Goal: Information Seeking & Learning: Learn about a topic

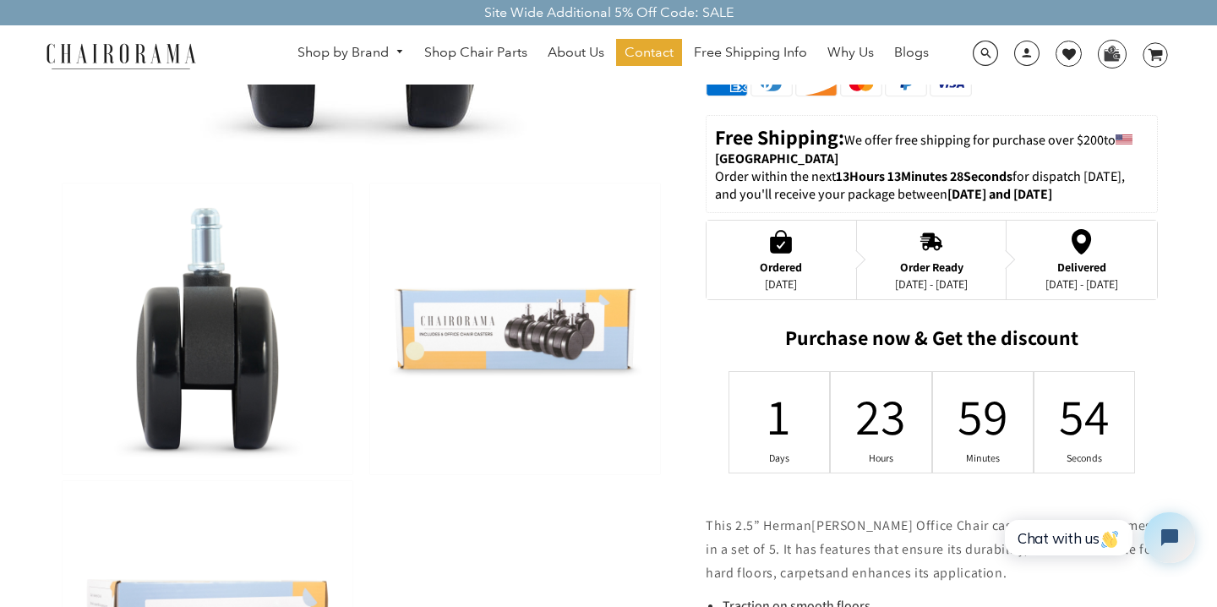
scroll to position [571, 0]
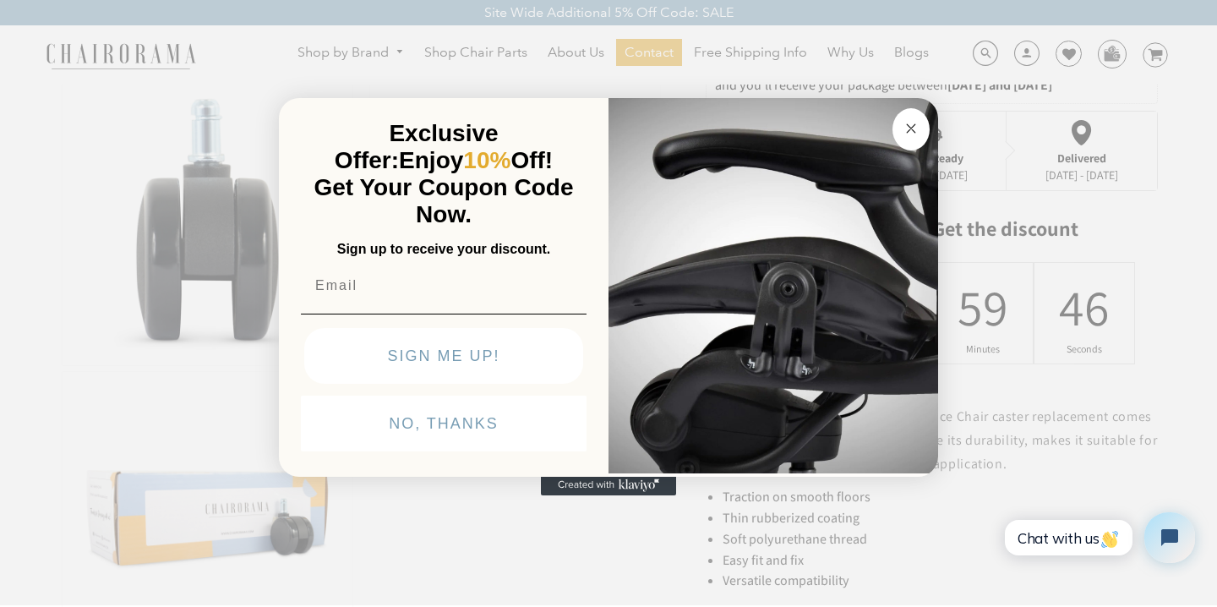
click at [905, 131] on circle "Close dialog" at bounding box center [911, 128] width 19 height 19
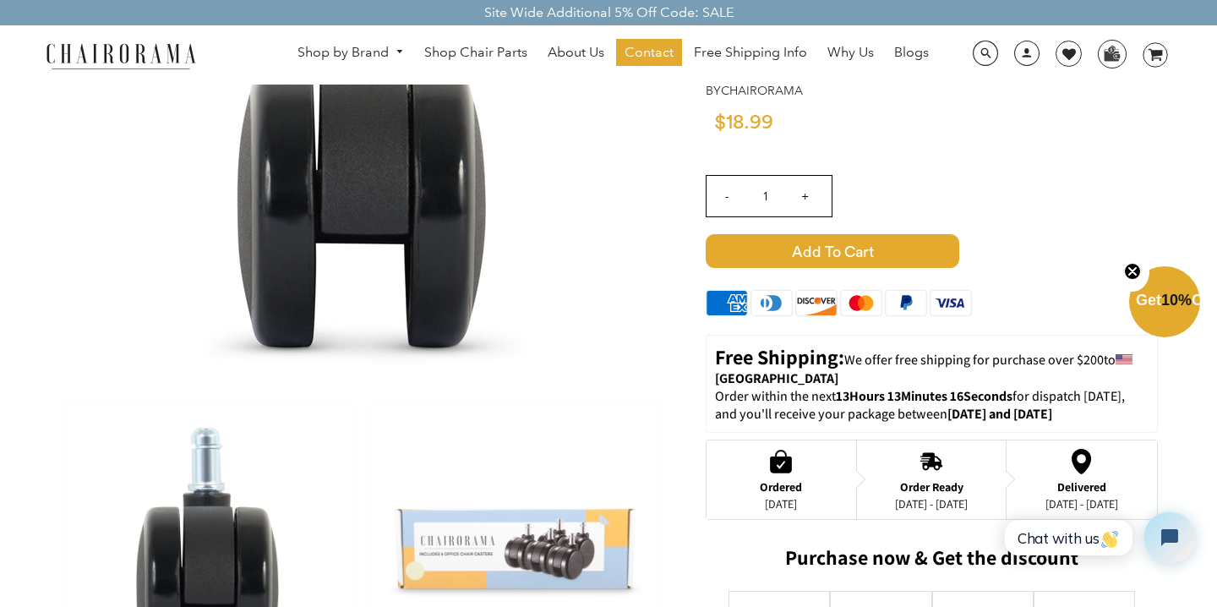
scroll to position [0, 0]
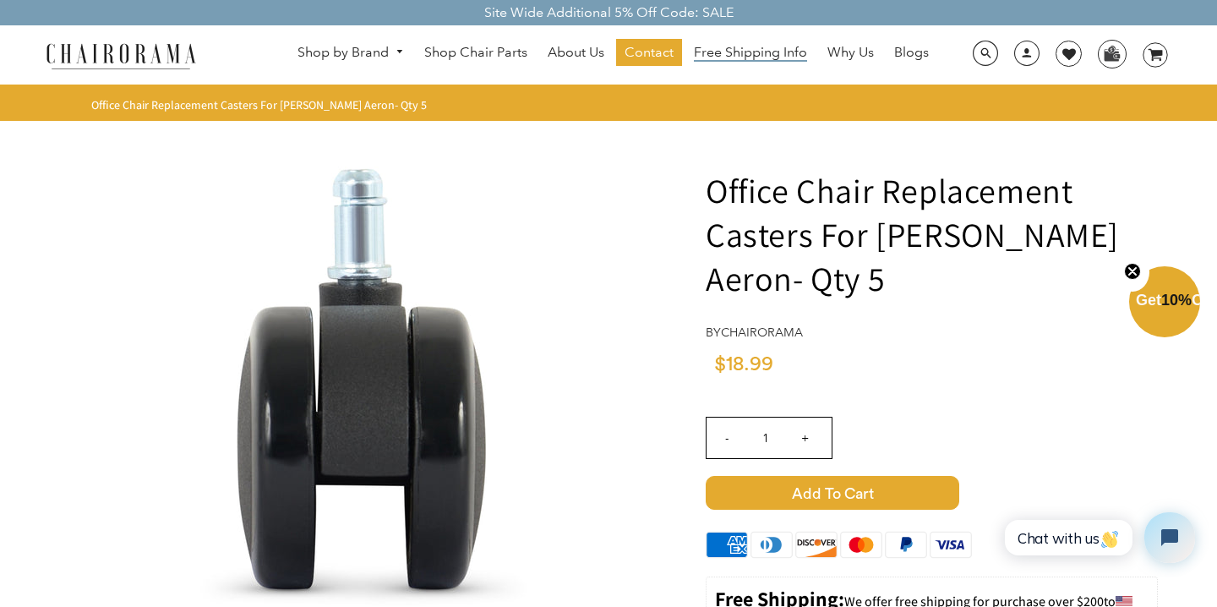
click at [757, 48] on span "Free Shipping Info" at bounding box center [750, 53] width 113 height 18
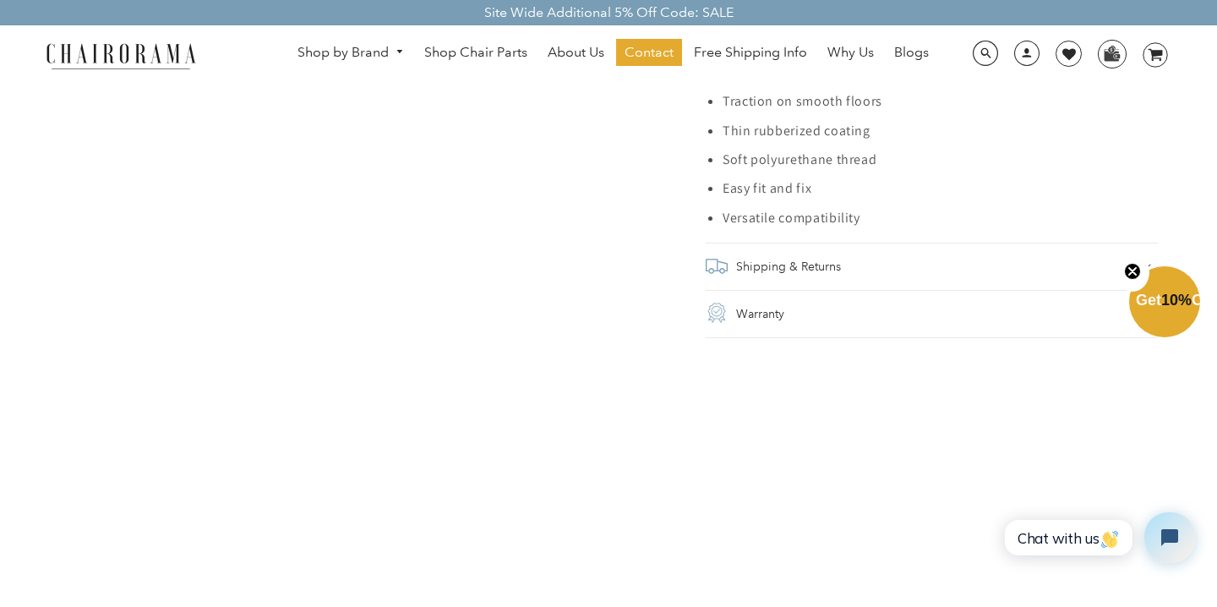
scroll to position [1201, 0]
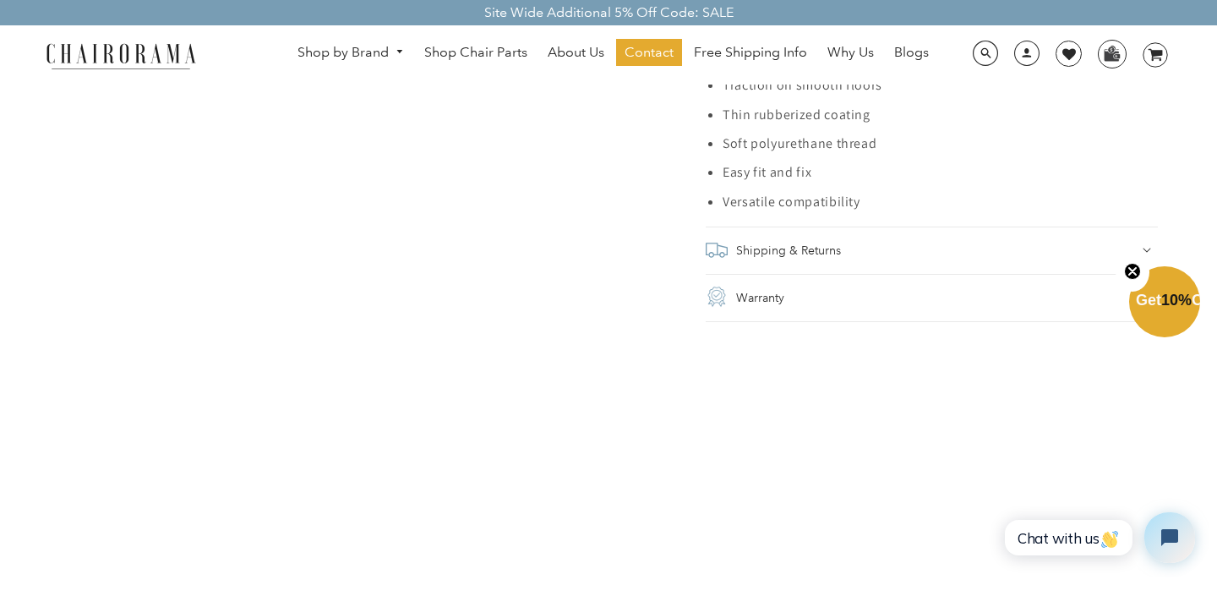
click at [992, 254] on div "Shipping & Returns" at bounding box center [932, 250] width 452 height 24
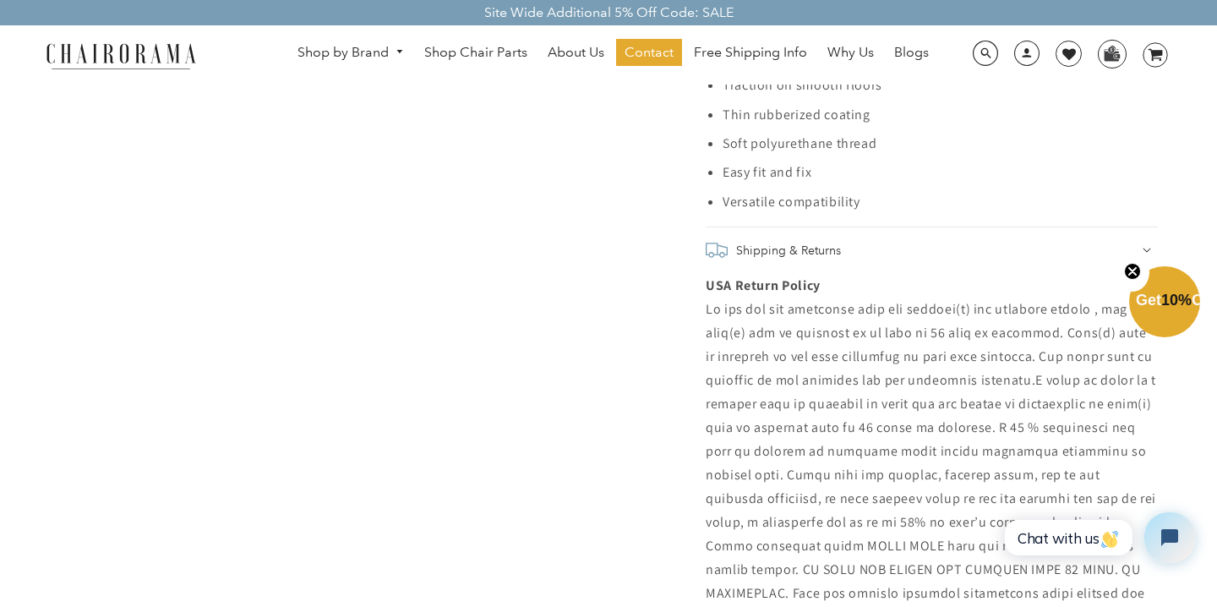
click at [992, 254] on div "Shipping & Returns" at bounding box center [932, 250] width 452 height 24
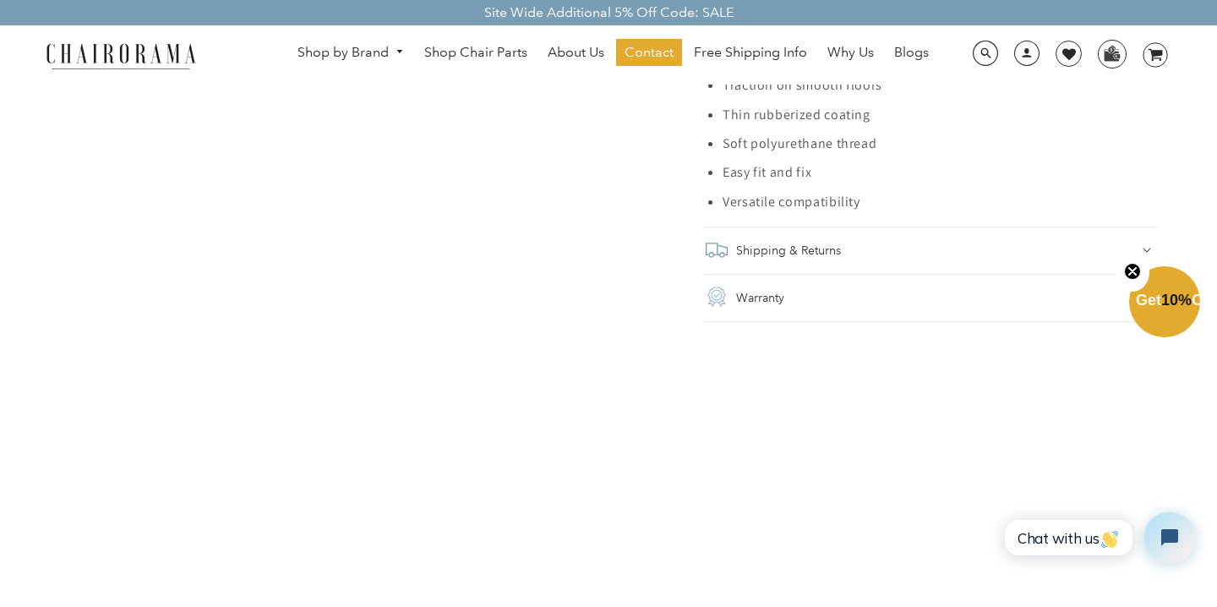
click at [962, 316] on summary "Warranty" at bounding box center [932, 297] width 452 height 47
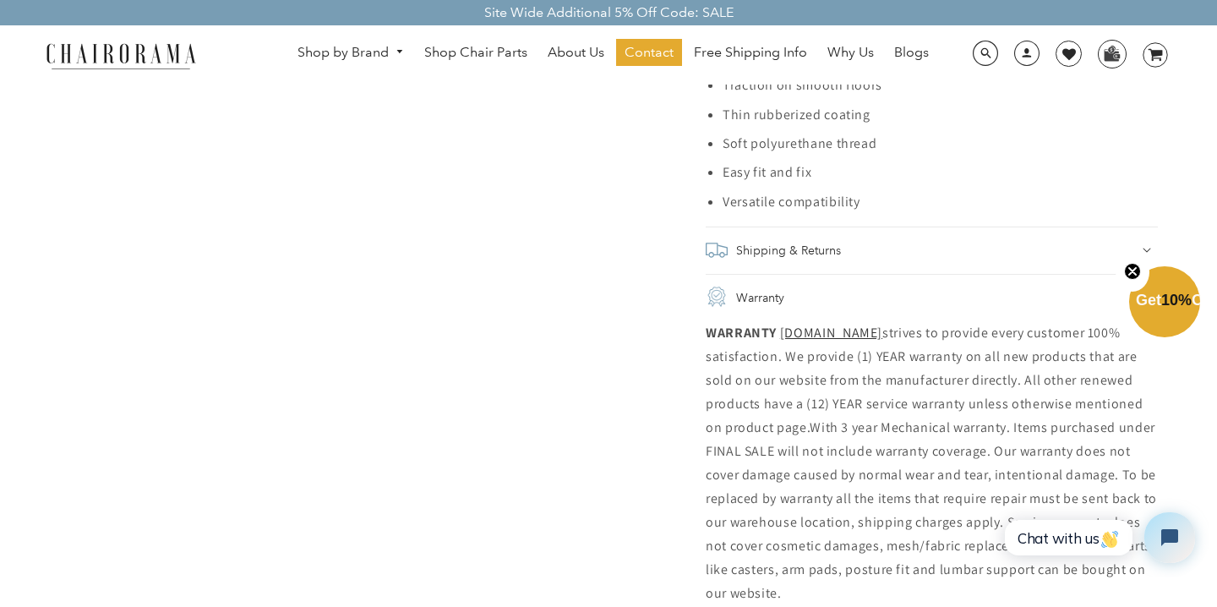
click at [962, 300] on div "Warranty" at bounding box center [932, 298] width 452 height 24
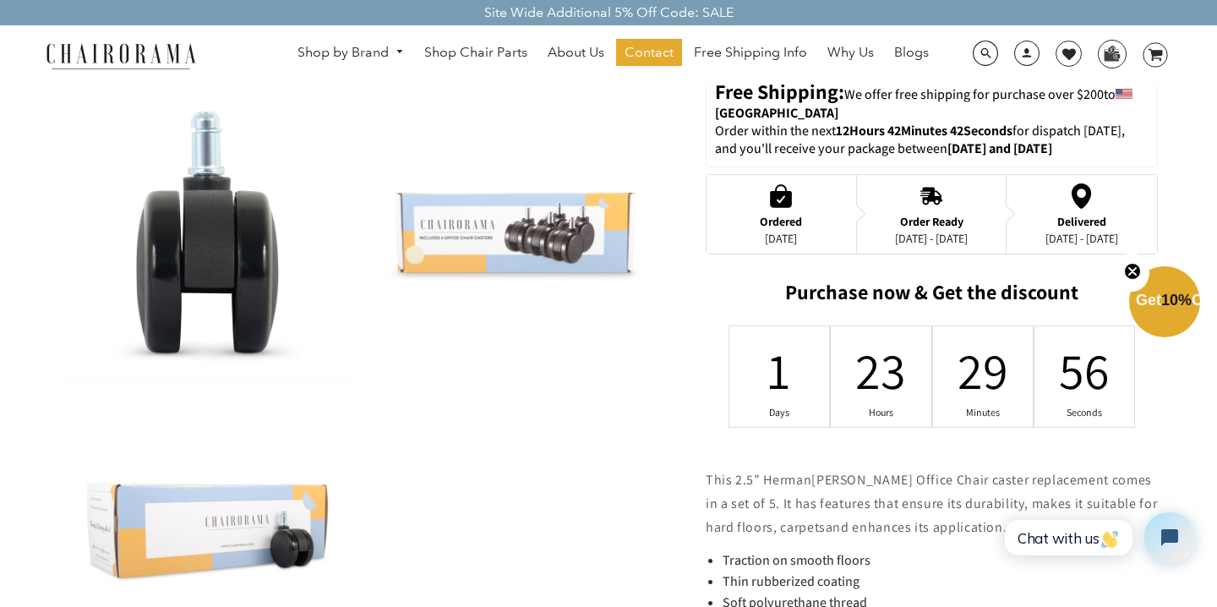
scroll to position [561, 0]
